Goal: Information Seeking & Learning: Find specific page/section

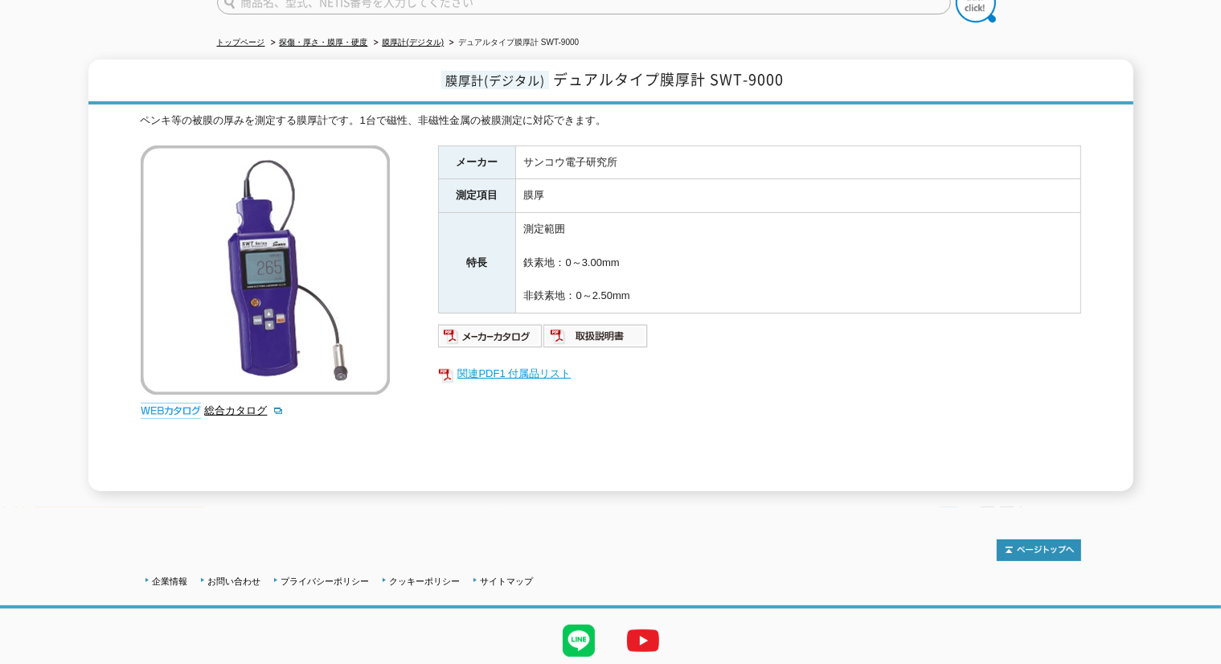
click at [493, 363] on link "関連PDF1 付属品リスト" at bounding box center [759, 373] width 643 height 21
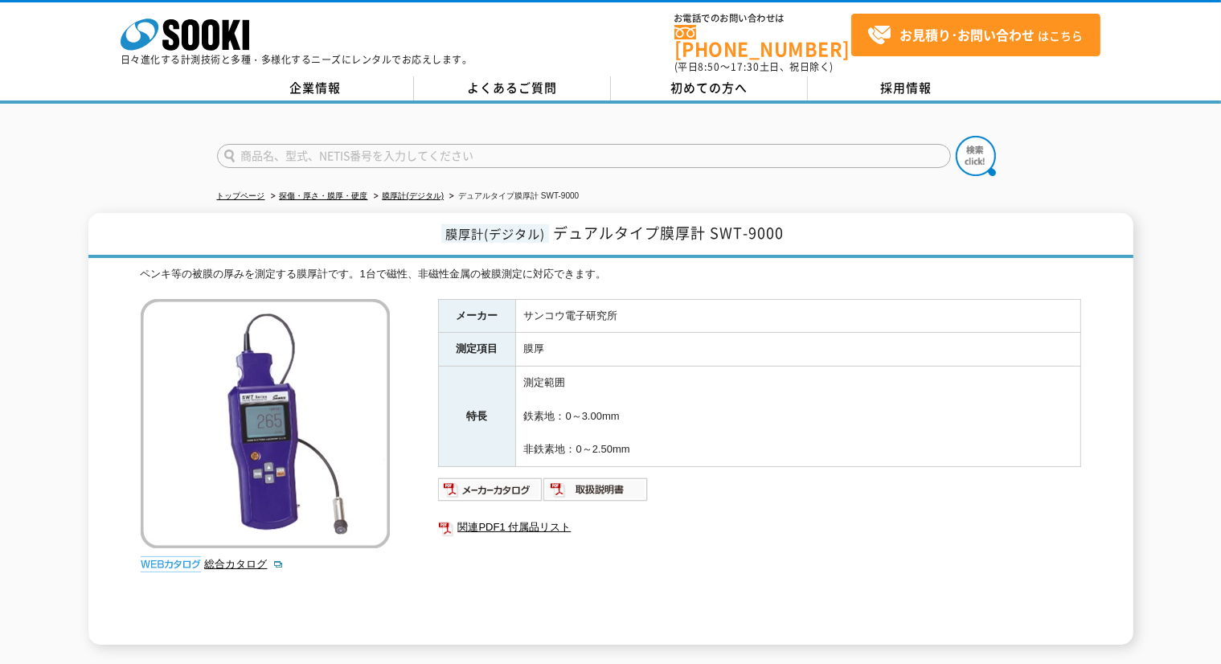
click at [296, 154] on input "text" at bounding box center [584, 156] width 734 height 24
type input "商品名、型式、NETIS番号を入力してください"
type input "FN-325"
click at [956, 136] on button at bounding box center [976, 156] width 40 height 40
